Goal: Find specific page/section: Find specific page/section

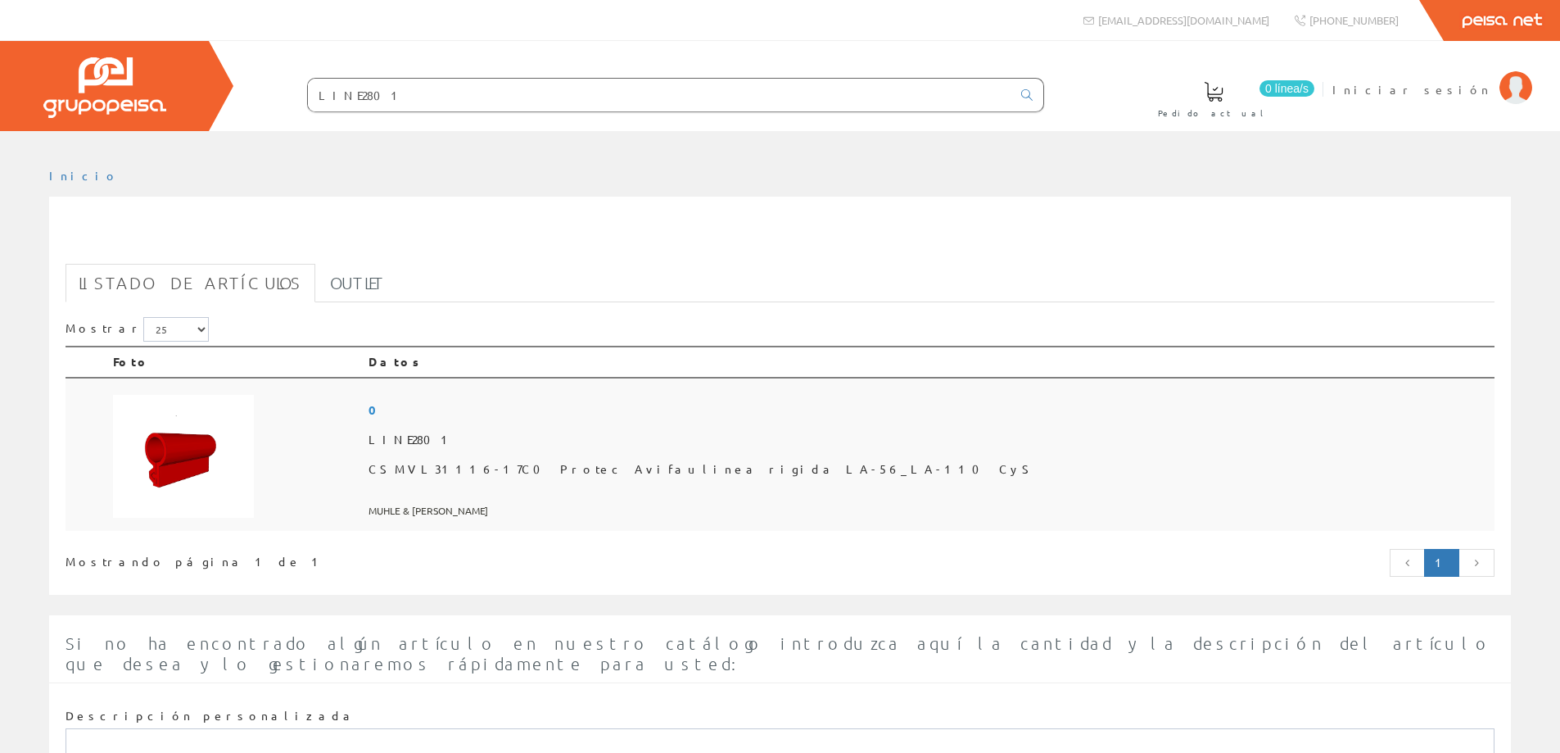
click at [657, 469] on span "CSMVL31116-17C0 Protec Avifau linea rigida LA-56_LA-110 CyS" at bounding box center [929, 469] width 1120 height 29
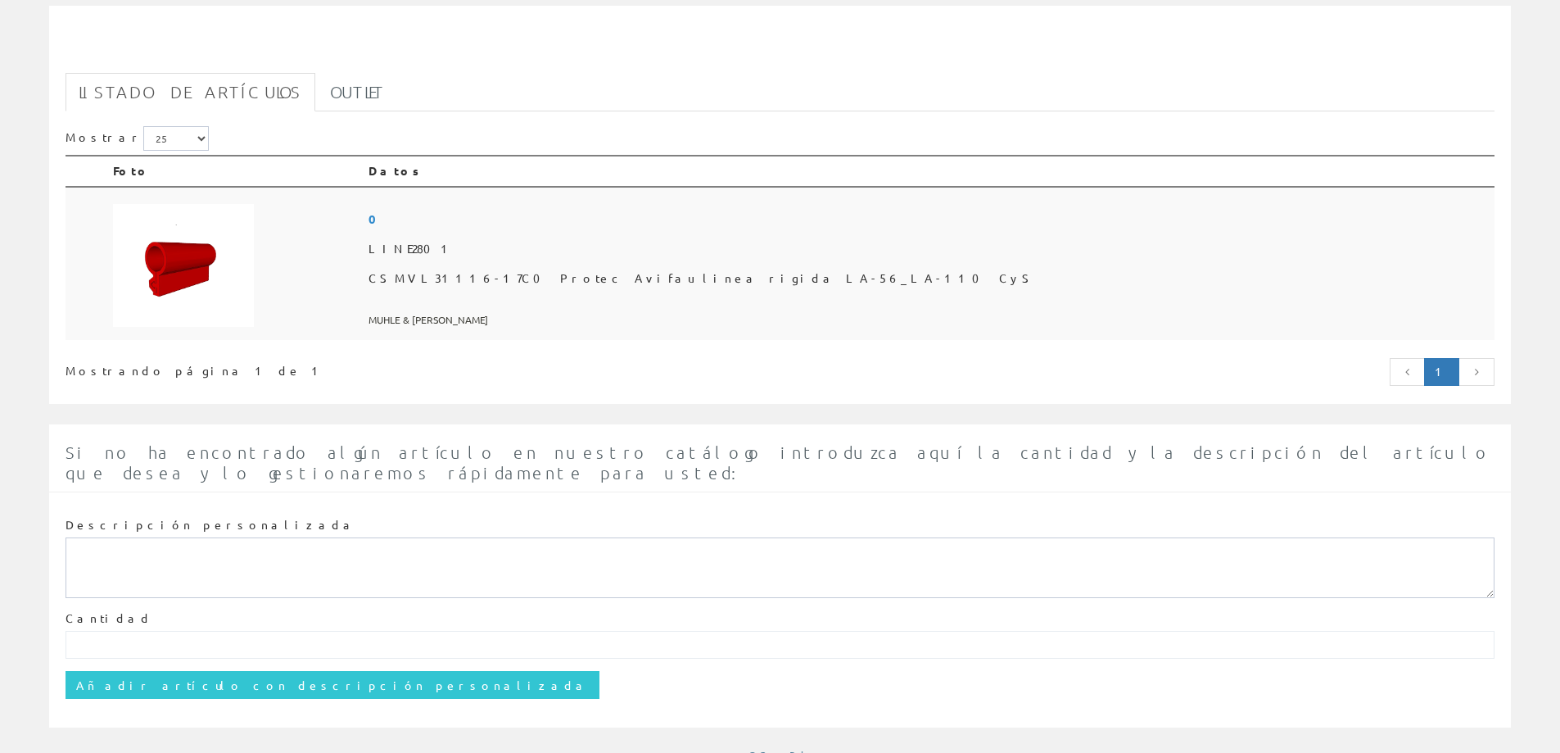
scroll to position [193, 0]
